Goal: Transaction & Acquisition: Obtain resource

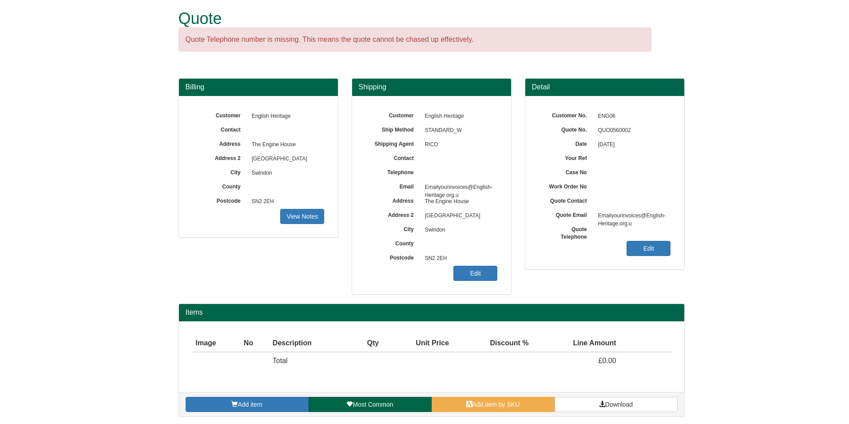
scroll to position [9, 0]
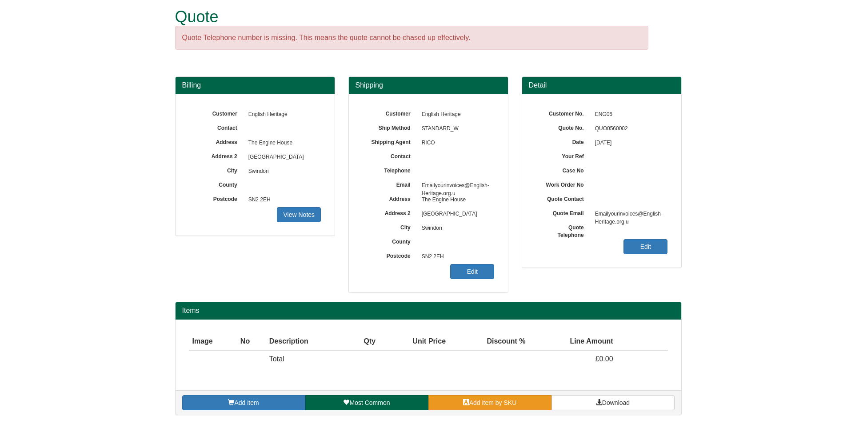
click at [457, 402] on link "Add item by SKU" at bounding box center [489, 402] width 123 height 15
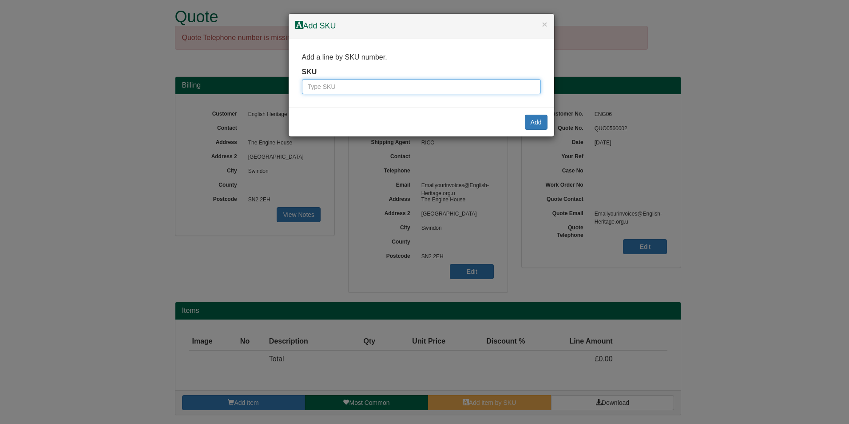
click at [349, 91] on input "text" at bounding box center [421, 86] width 239 height 15
drag, startPoint x: 425, startPoint y: 86, endPoint x: 237, endPoint y: 97, distance: 188.6
click at [237, 97] on div "× Add SKU Add a line by SKU number. SKU SP4 7DE Add" at bounding box center [424, 212] width 849 height 424
type input "SP4 7DE"
click at [548, 24] on div "× Add SKU" at bounding box center [422, 26] width 266 height 25
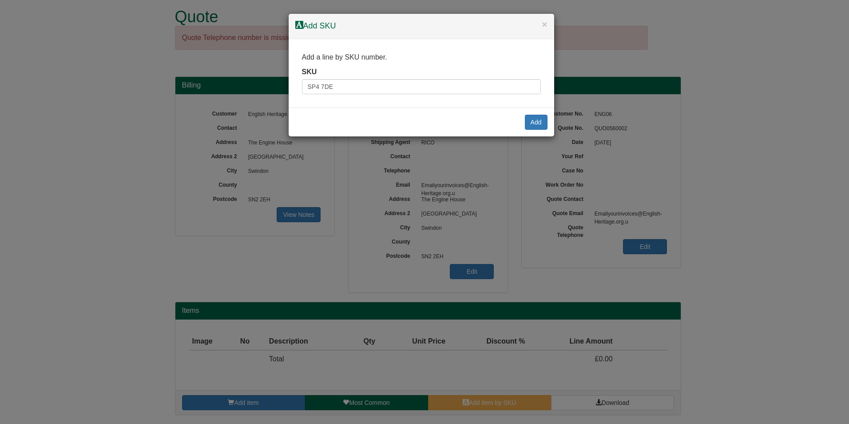
click at [539, 24] on h4 "Add SKU" at bounding box center [421, 26] width 252 height 12
click at [544, 24] on button "×" at bounding box center [544, 24] width 5 height 9
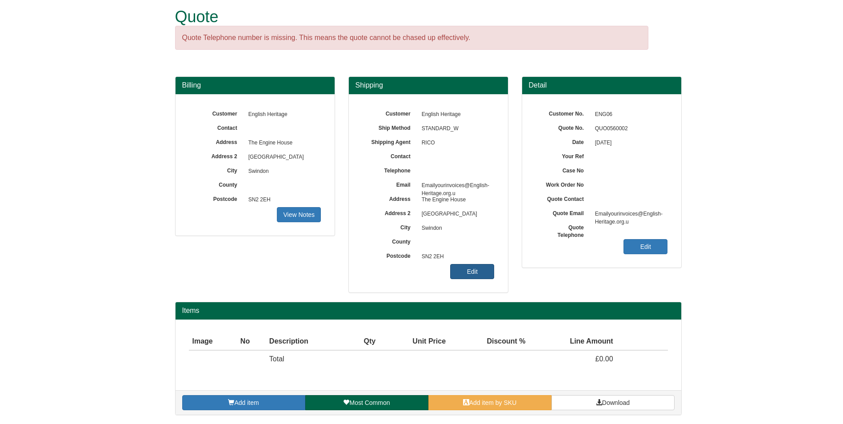
click at [487, 267] on link "Edit" at bounding box center [472, 271] width 44 height 15
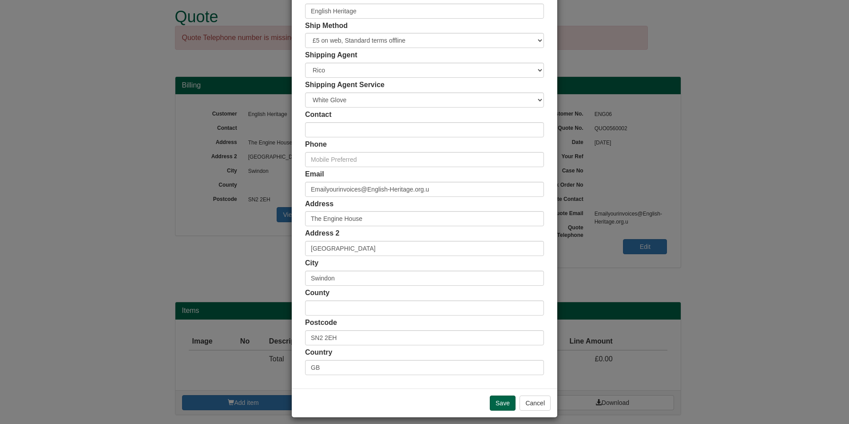
scroll to position [68, 0]
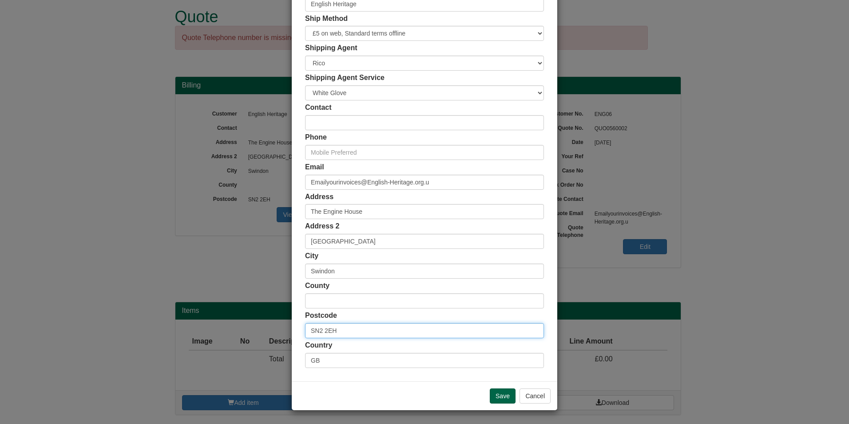
drag, startPoint x: 361, startPoint y: 328, endPoint x: 284, endPoint y: 330, distance: 76.9
click at [284, 330] on div "× Shipping Customer Name English Heritage Ship Method Free of Charge £5 Flat Ra…" at bounding box center [424, 212] width 849 height 424
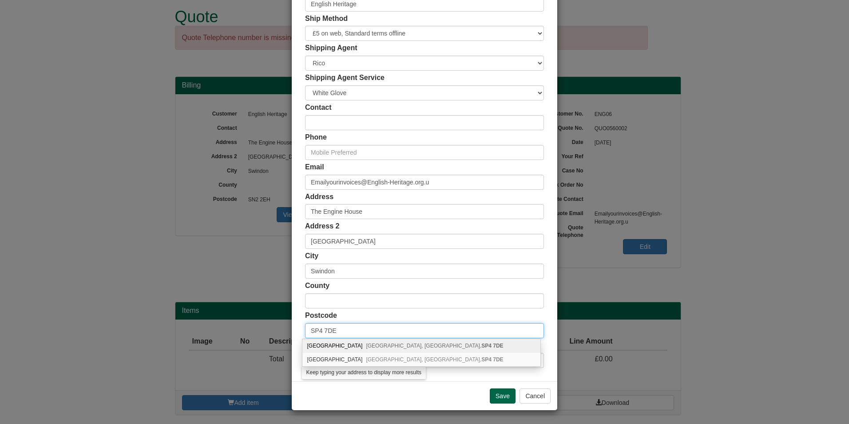
type input "SP4 7DE"
click at [396, 348] on span "[STREET_ADDRESS]" at bounding box center [434, 345] width 137 height 6
type input "[GEOGRAPHIC_DATA]"
type input "Amesbury"
type input "[GEOGRAPHIC_DATA]"
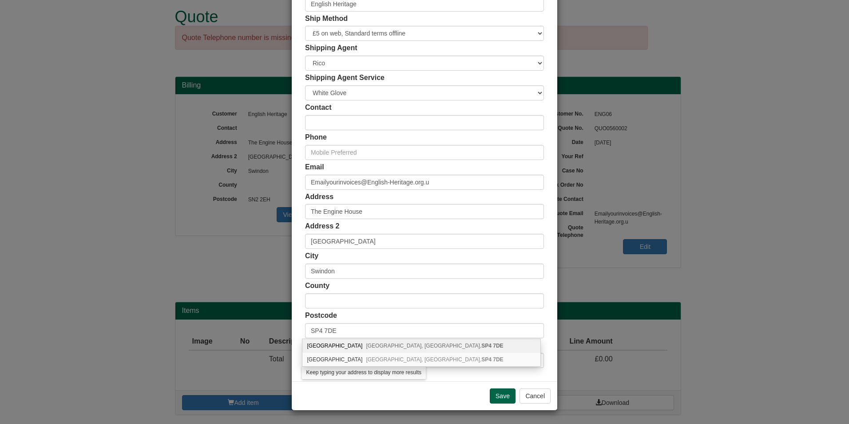
type input "[GEOGRAPHIC_DATA]"
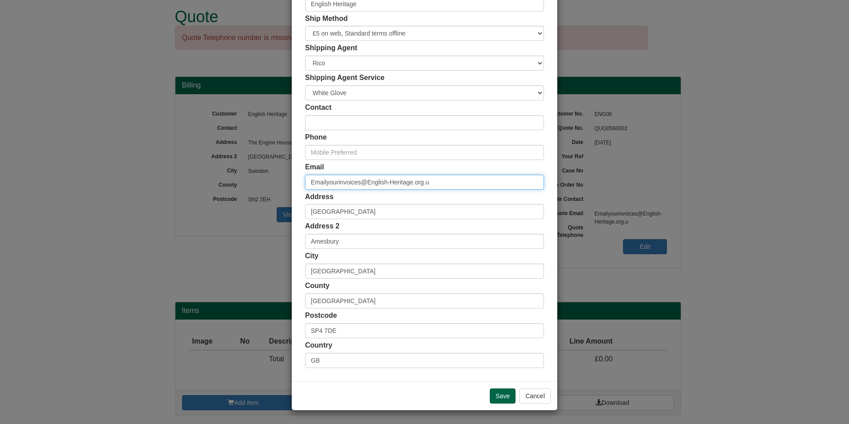
drag, startPoint x: 453, startPoint y: 178, endPoint x: 135, endPoint y: 152, distance: 319.0
click at [135, 152] on div "× Shipping Customer Name English Heritage Ship Method Free of Charge £5 Flat Ra…" at bounding box center [424, 212] width 849 height 424
paste input "[PERSON_NAME][EMAIL_ADDRESS][DOMAIN_NAME]"
type input "[PERSON_NAME][EMAIL_ADDRESS][DOMAIN_NAME]"
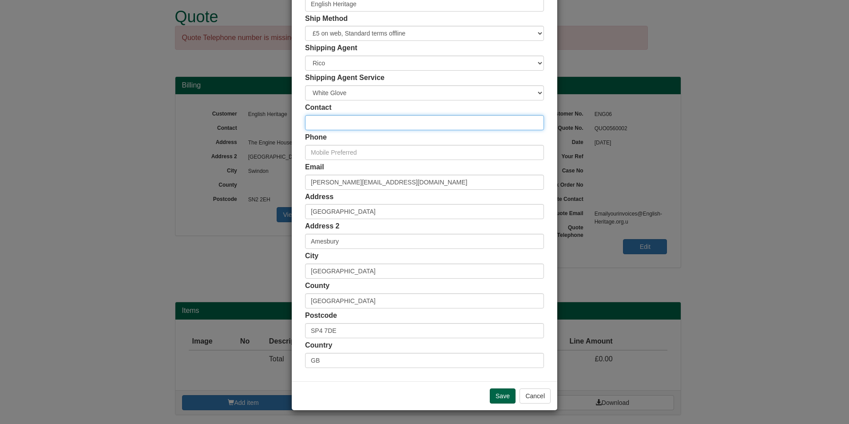
click at [374, 125] on input "text" at bounding box center [424, 122] width 239 height 15
type input "k"
type input "[PERSON_NAME]"
click at [494, 394] on input "Save" at bounding box center [503, 395] width 26 height 15
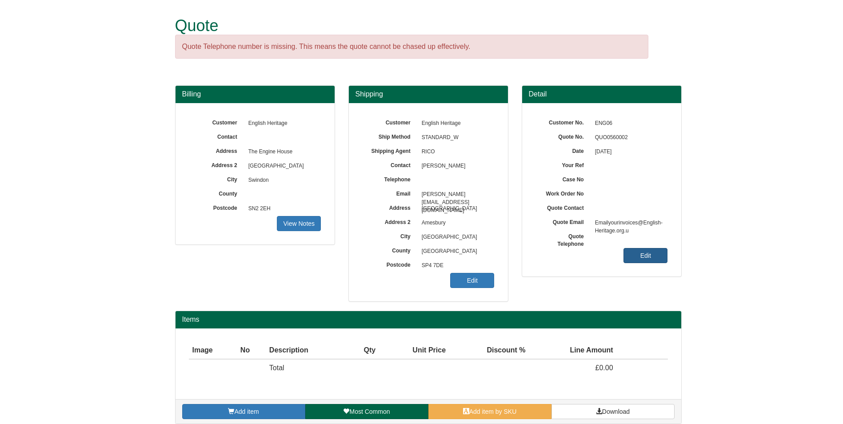
click at [644, 251] on link "Edit" at bounding box center [645, 255] width 44 height 15
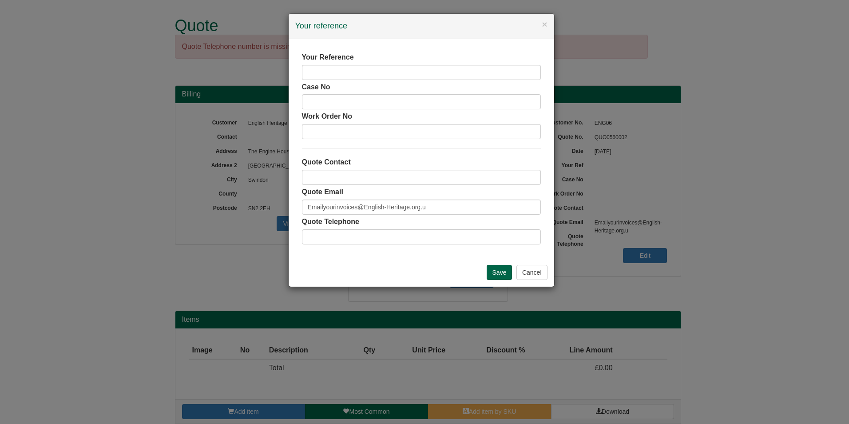
click at [370, 60] on div "Your Reference" at bounding box center [421, 66] width 239 height 28
click at [369, 71] on input "text" at bounding box center [421, 72] width 239 height 15
paste input "Annie Searson"
type input "Annie Searson"
click at [404, 169] on div "Quote Contact" at bounding box center [421, 171] width 239 height 28
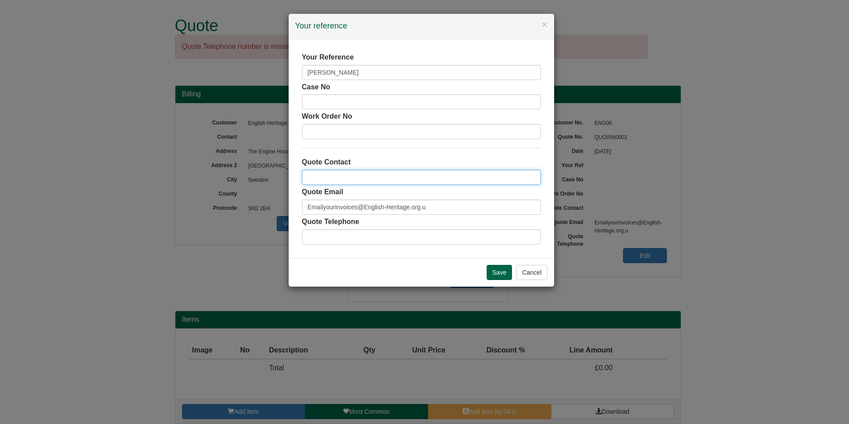
click at [390, 176] on input "text" at bounding box center [421, 177] width 239 height 15
type input "[PERSON_NAME]"
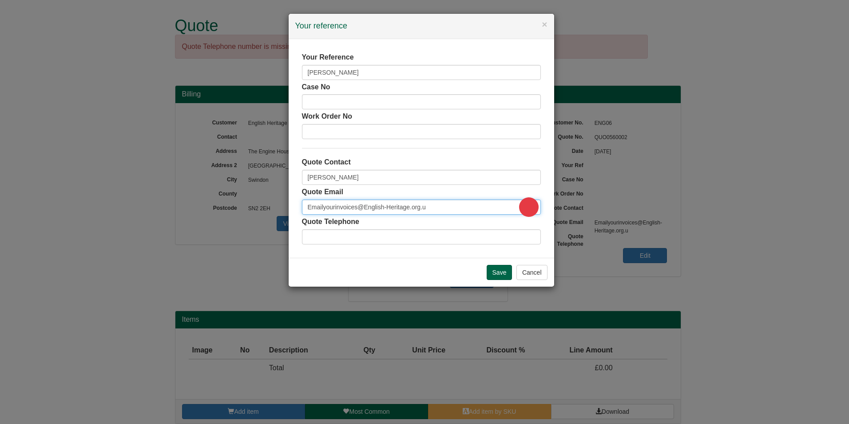
paste input "Annie Searson"
type input "Annie Searson"
drag, startPoint x: 381, startPoint y: 202, endPoint x: 120, endPoint y: 218, distance: 261.2
click at [120, 218] on div "× Your reference Your Reference Annie Searson Case No Work Order No Quote Conta…" at bounding box center [424, 212] width 849 height 424
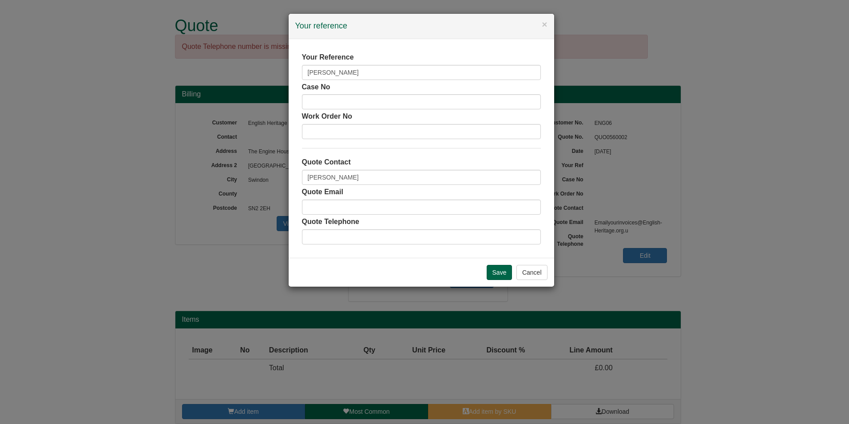
click at [359, 167] on div "Quote Contact Kathryn" at bounding box center [421, 171] width 239 height 28
click at [345, 208] on input "email" at bounding box center [421, 206] width 239 height 15
paste input "[PERSON_NAME][EMAIL_ADDRESS][DOMAIN_NAME]"
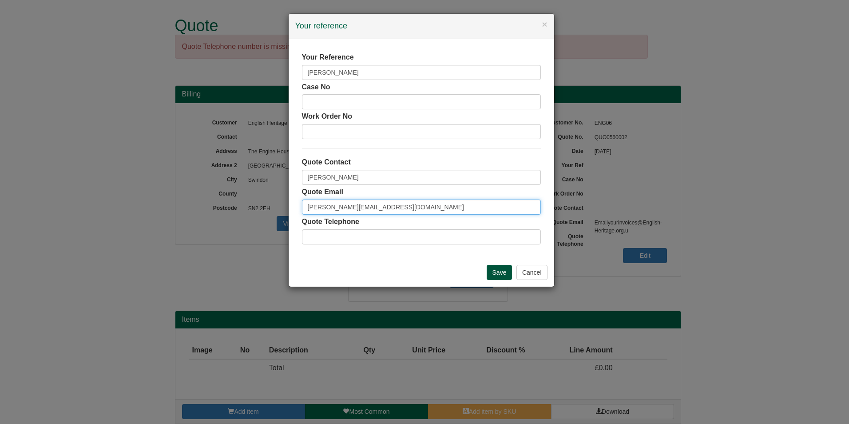
type input "[PERSON_NAME][EMAIL_ADDRESS][DOMAIN_NAME]"
click at [498, 277] on input "Save" at bounding box center [500, 272] width 26 height 15
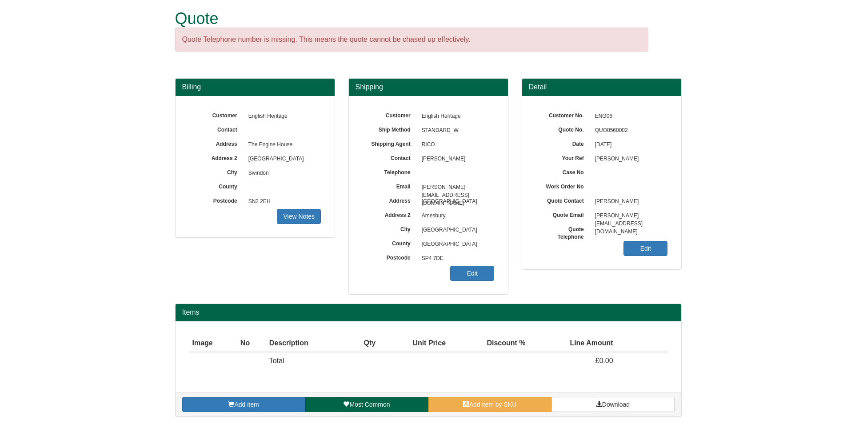
scroll to position [9, 0]
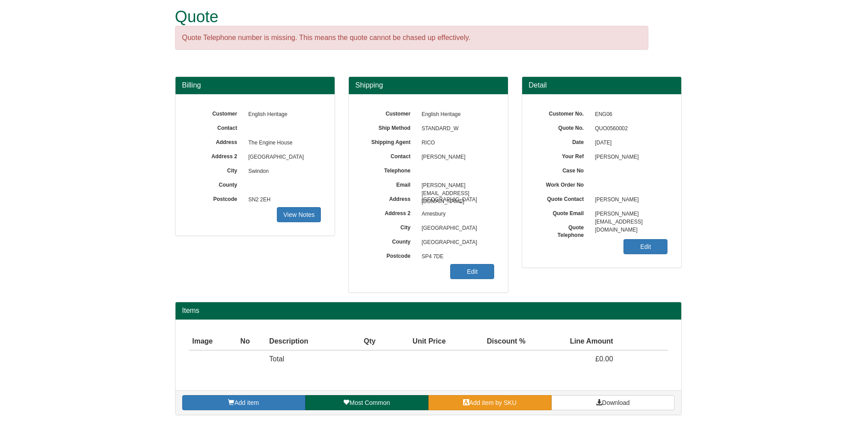
click at [516, 408] on link "Add item by SKU" at bounding box center [489, 402] width 123 height 15
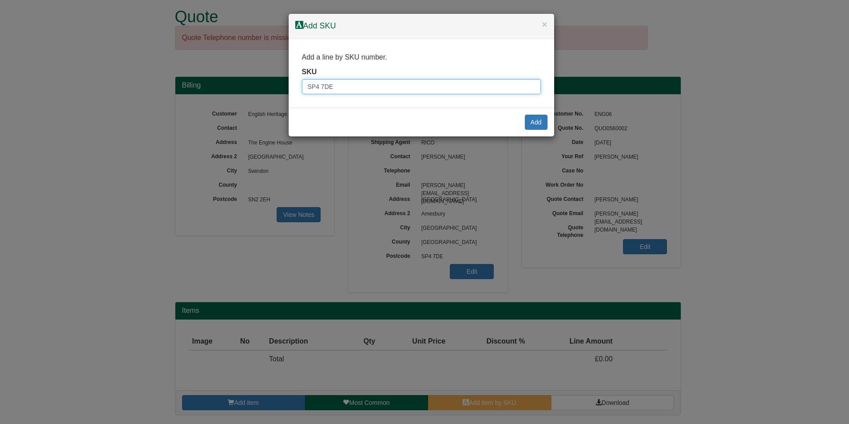
drag, startPoint x: 360, startPoint y: 85, endPoint x: 176, endPoint y: 90, distance: 183.9
click at [176, 90] on div "× Add SKU Add a line by SKU number. SKU SP4 7DE Add" at bounding box center [424, 212] width 849 height 424
type input "9784101BLA"
click at [530, 127] on button "Add" at bounding box center [536, 122] width 23 height 15
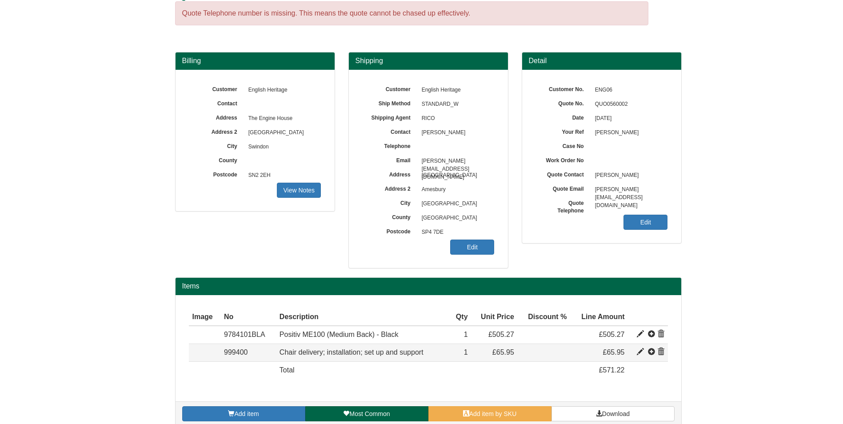
scroll to position [44, 0]
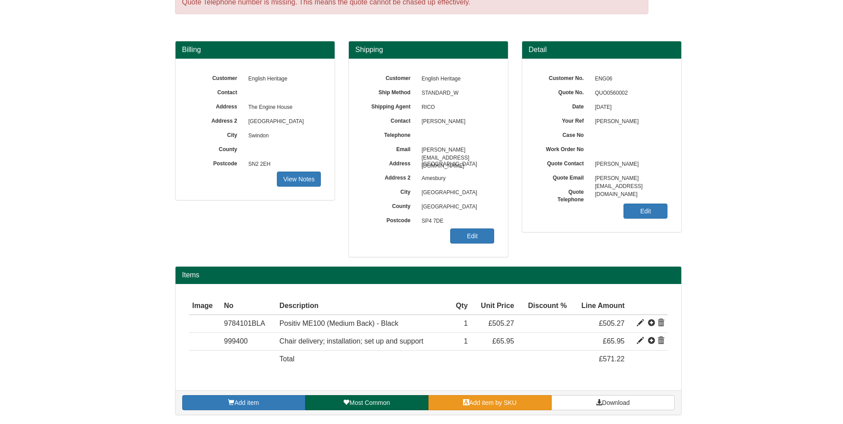
click at [501, 406] on link "Add item by SKU" at bounding box center [489, 402] width 123 height 15
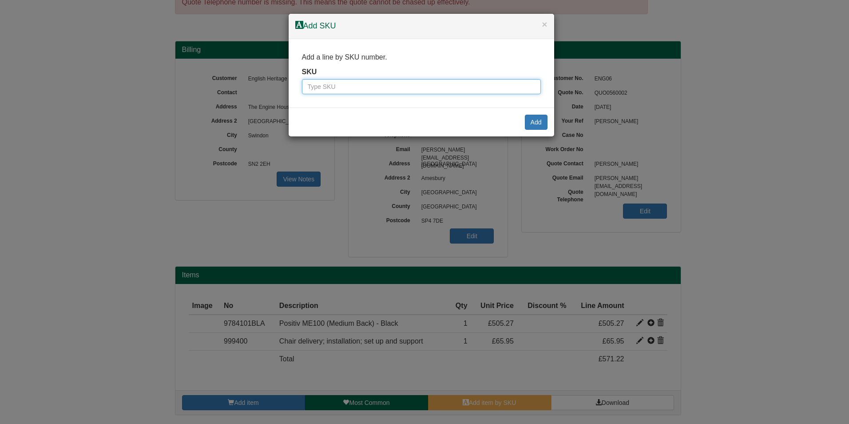
click at [333, 84] on input "text" at bounding box center [421, 86] width 239 height 15
paste input "9784902"
type input "9784902"
click at [539, 123] on button "Add" at bounding box center [536, 122] width 23 height 15
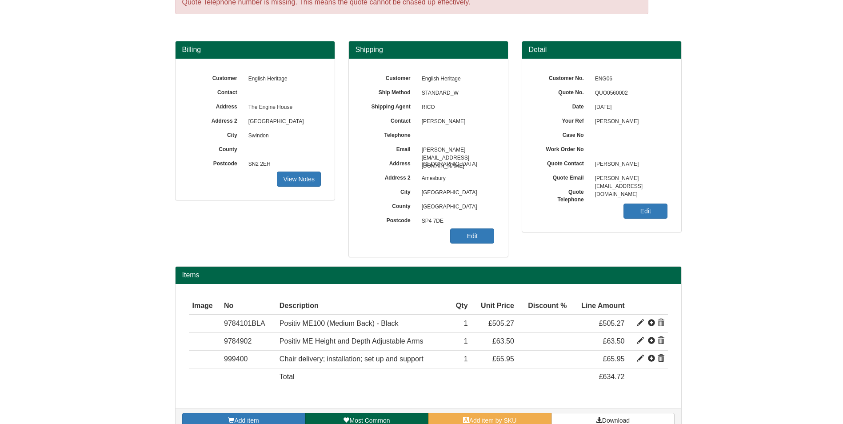
click at [483, 410] on div "Add item Most Common Add item by SKU Download" at bounding box center [427, 420] width 505 height 24
click at [479, 415] on link "Add item by SKU" at bounding box center [489, 420] width 123 height 15
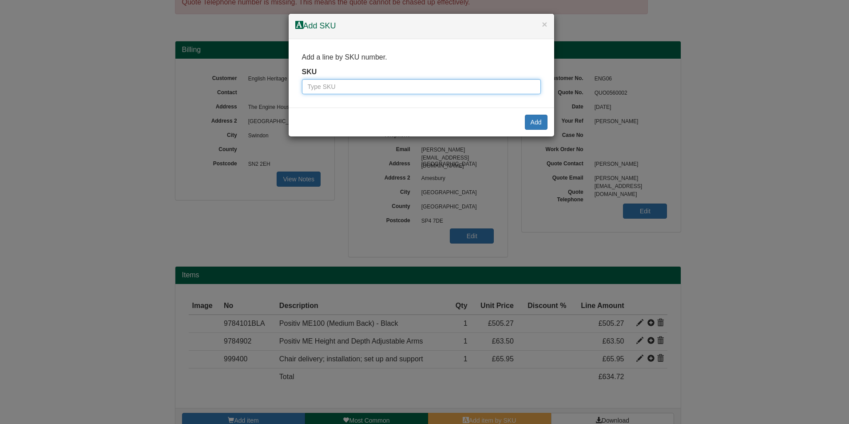
click at [346, 91] on input "text" at bounding box center [421, 86] width 239 height 15
paste input "9784905"
type input "9784905"
click at [530, 123] on button "Add" at bounding box center [536, 122] width 23 height 15
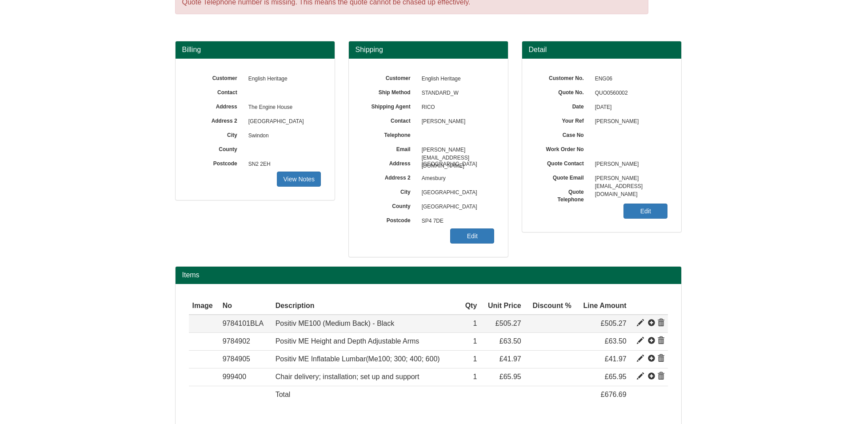
scroll to position [80, 0]
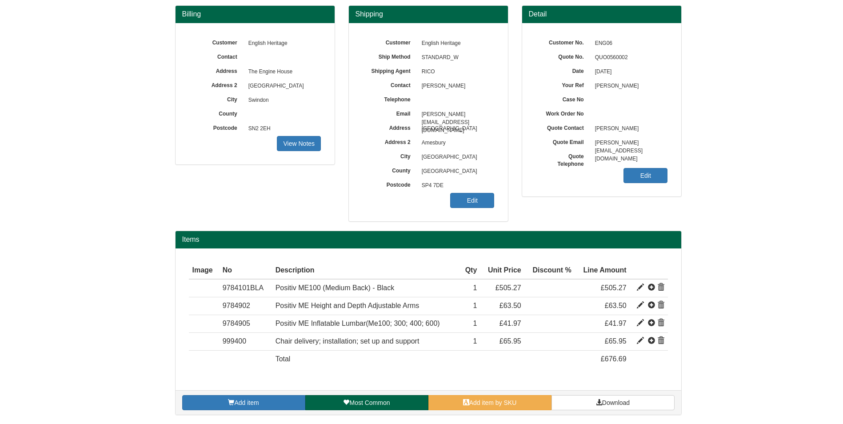
click at [518, 413] on div "Add item Most Common Add item by SKU Download" at bounding box center [427, 402] width 505 height 24
click at [518, 408] on link "Add item by SKU" at bounding box center [489, 402] width 123 height 15
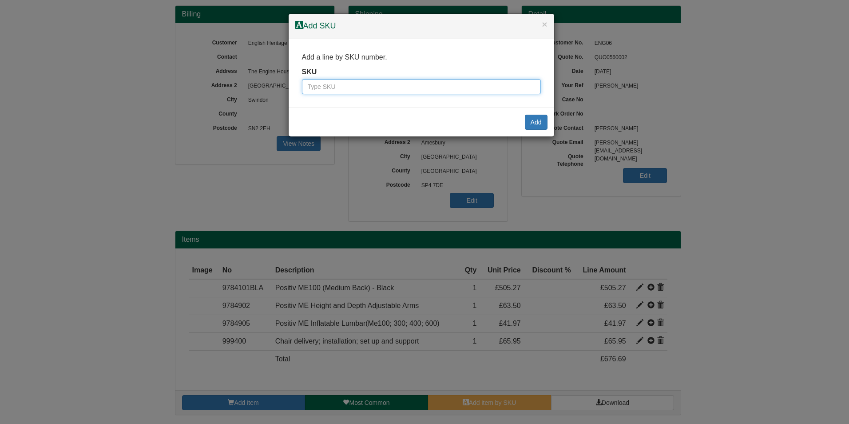
click at [367, 82] on input "text" at bounding box center [421, 86] width 239 height 15
paste input "9784911"
type input "9784911"
click at [537, 120] on button "Add" at bounding box center [536, 122] width 23 height 15
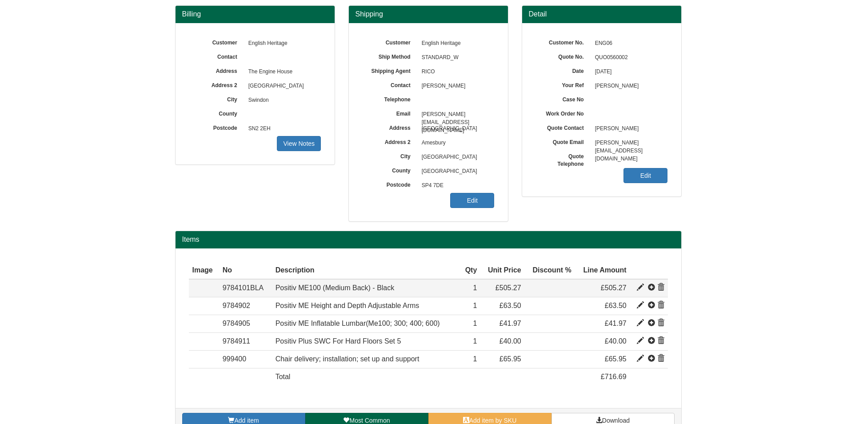
click at [642, 286] on span at bounding box center [639, 287] width 7 height 7
type input "Positiv ME100 (Medium Back) - Black"
type input "Bondai FR Black 8033"
type input "206.89"
type input "505.27"
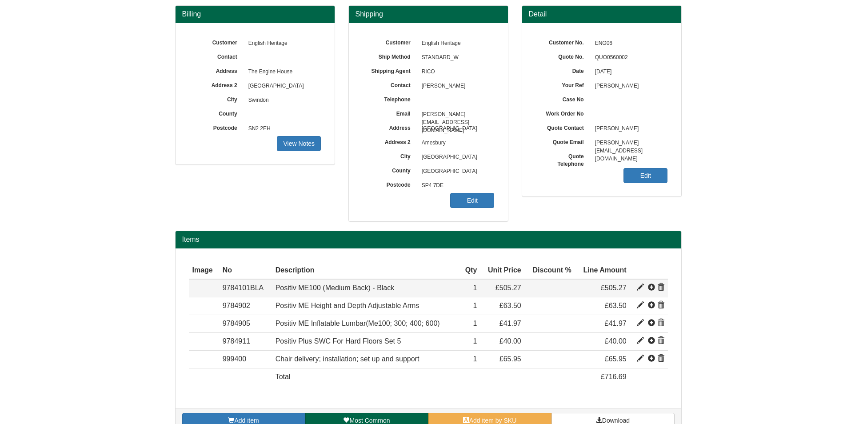
type input "505.27"
type input "1"
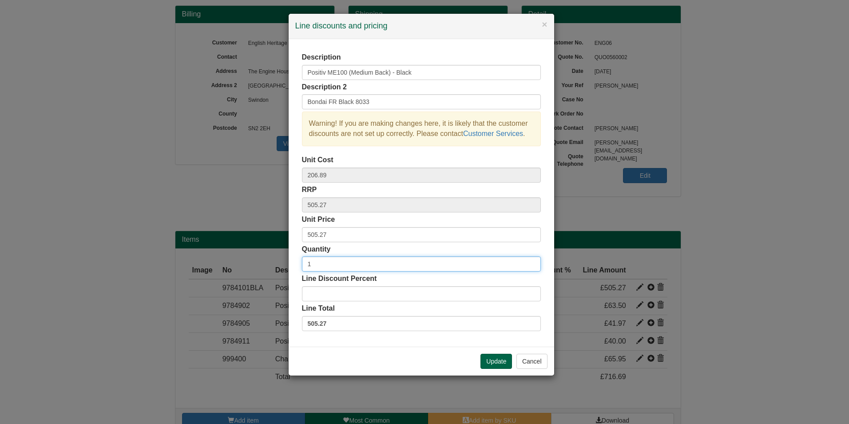
click at [342, 263] on input "1" at bounding box center [421, 263] width 239 height 15
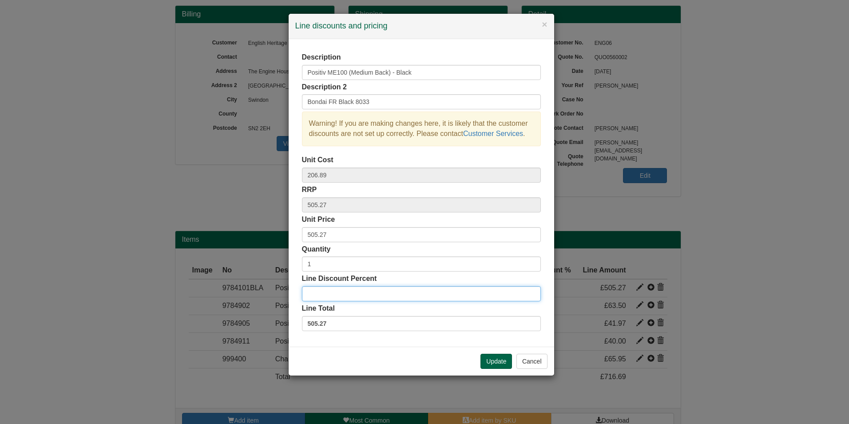
click at [336, 295] on input "Line Discount Percent" at bounding box center [421, 293] width 239 height 15
type input "15"
click at [487, 355] on button "Update" at bounding box center [497, 361] width 32 height 15
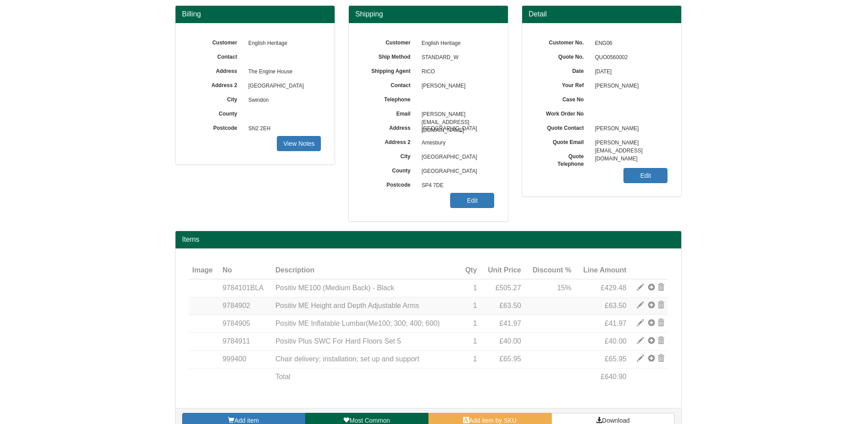
click at [640, 307] on span at bounding box center [639, 305] width 7 height 7
type input "Positiv ME Height and Depth Adjustable Arms"
type input "Incl Fixings Chair Model: TBC"
type input "20.83"
type input "63.50"
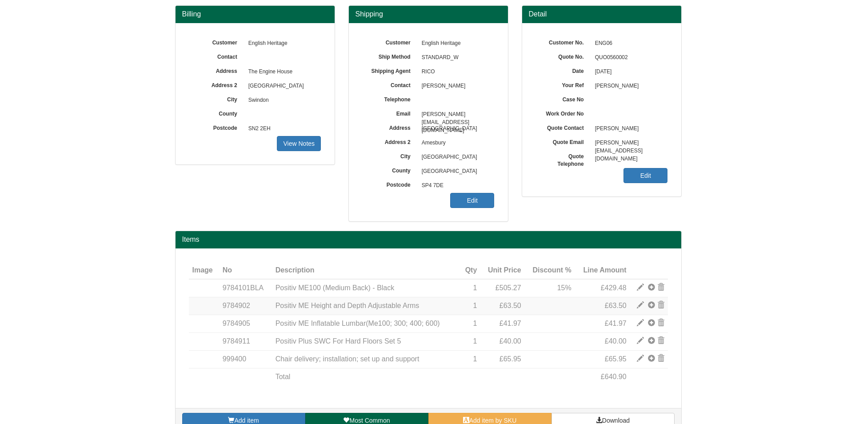
type input "63.50"
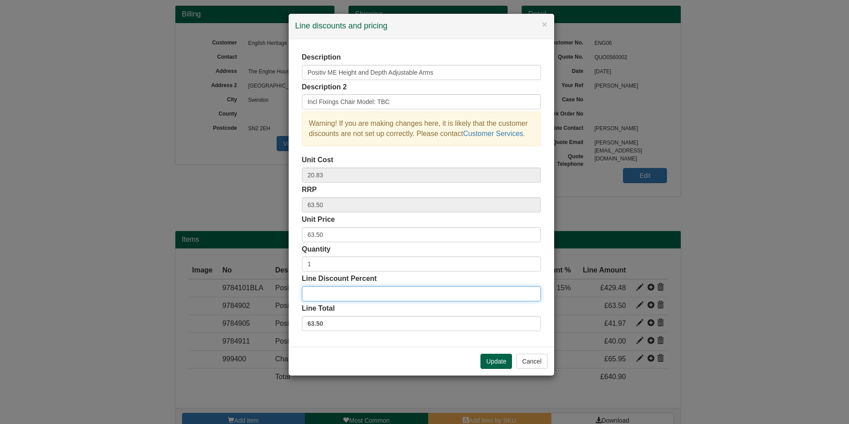
click at [413, 295] on input "Line Discount Percent" at bounding box center [421, 293] width 239 height 15
type input "4"
click at [493, 357] on button "Update" at bounding box center [497, 361] width 32 height 15
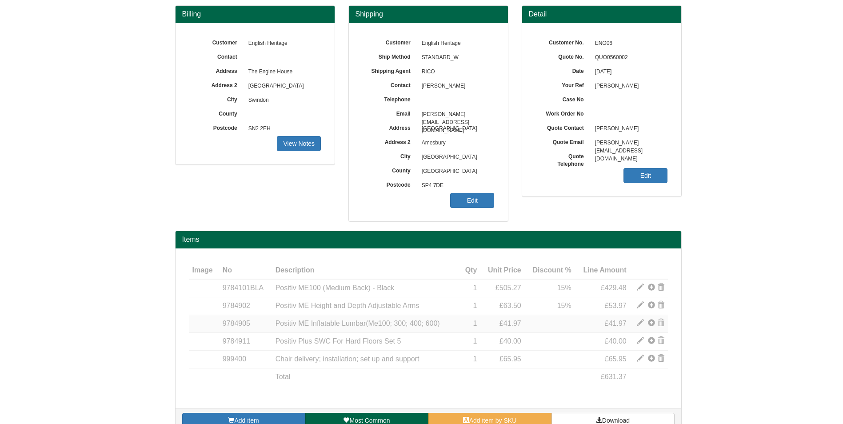
click at [639, 323] on span at bounding box center [639, 322] width 7 height 7
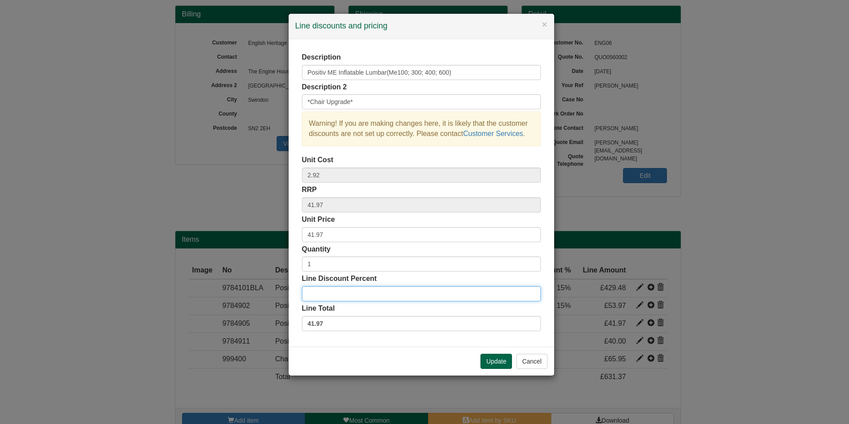
click at [384, 292] on input "Line Discount Percent" at bounding box center [421, 293] width 239 height 15
click at [487, 360] on button "Update" at bounding box center [497, 361] width 32 height 15
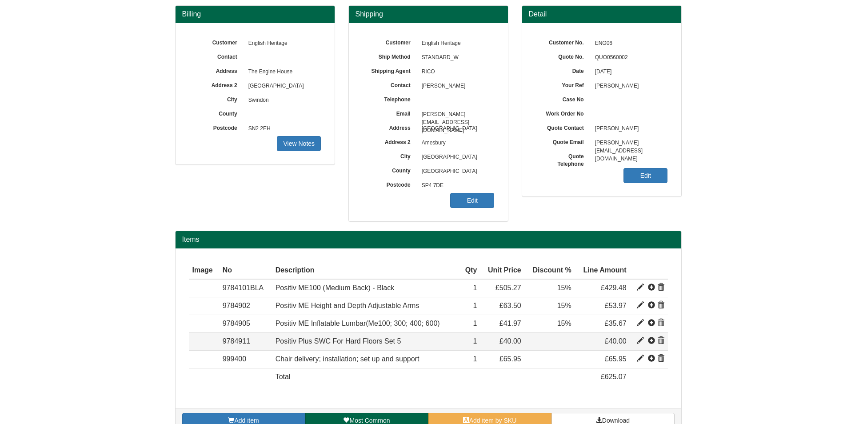
click at [640, 340] on span at bounding box center [639, 340] width 7 height 7
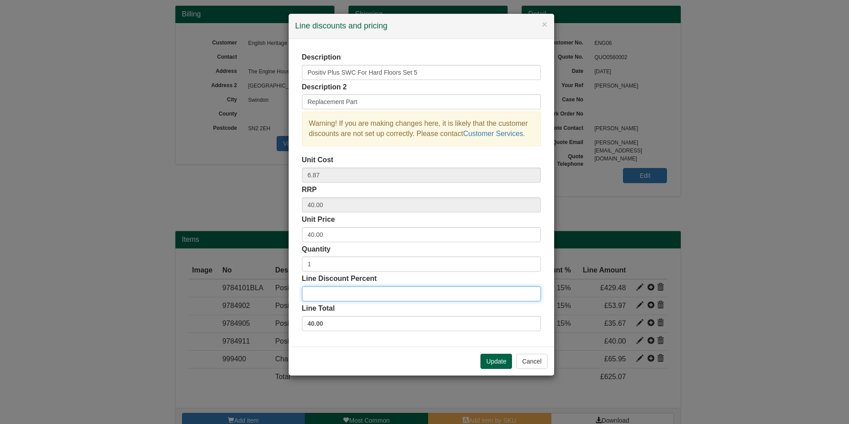
click at [361, 297] on input "Line Discount Percent" at bounding box center [421, 293] width 239 height 15
type input "15"
click at [488, 359] on button "Update" at bounding box center [497, 361] width 32 height 15
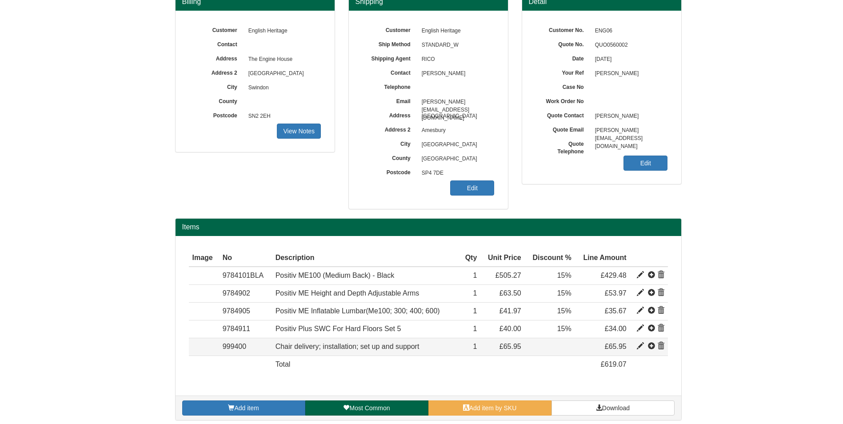
scroll to position [98, 0]
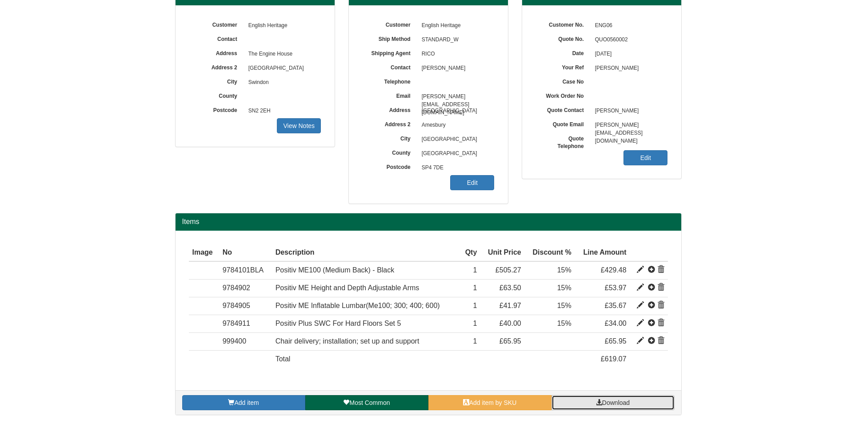
click at [625, 400] on span "Download" at bounding box center [616, 402] width 28 height 7
